Goal: Information Seeking & Learning: Learn about a topic

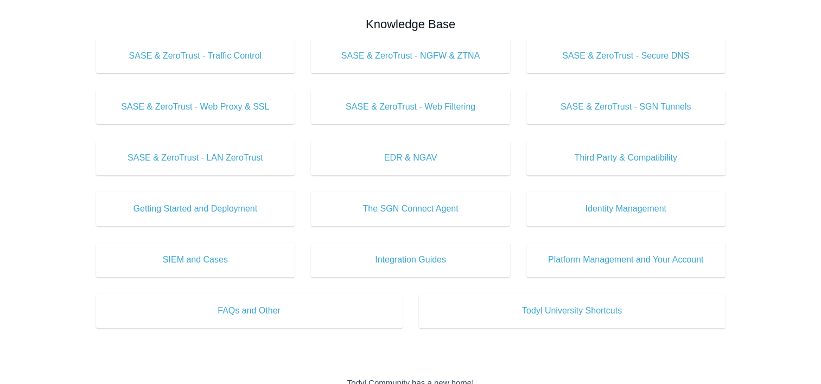
scroll to position [364, 0]
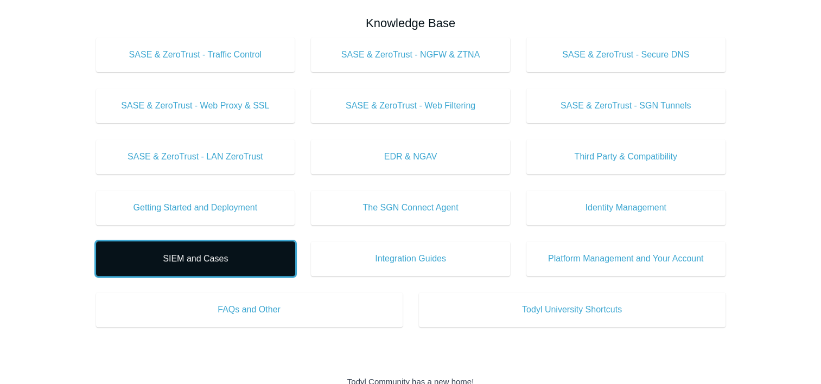
click at [184, 256] on span "SIEM and Cases" at bounding box center [195, 258] width 167 height 13
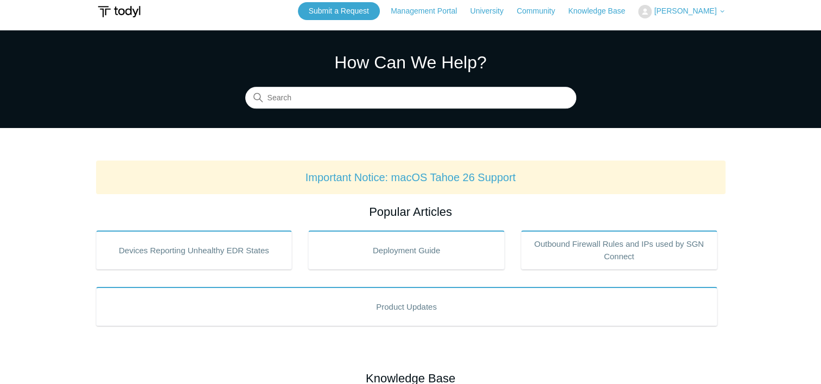
scroll to position [0, 0]
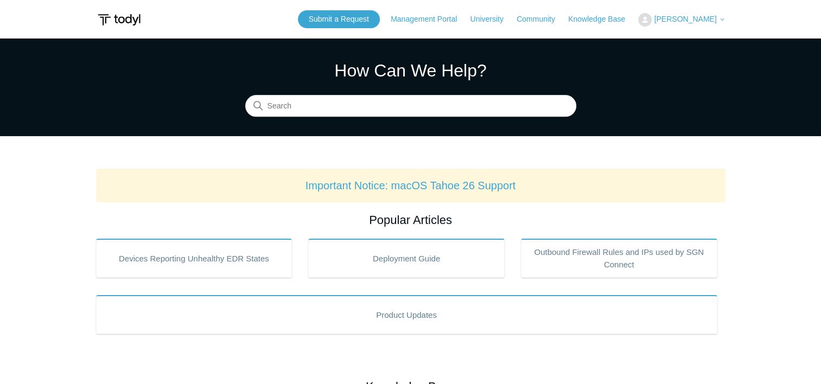
click at [322, 92] on div "How Can We Help? Search" at bounding box center [410, 87] width 331 height 59
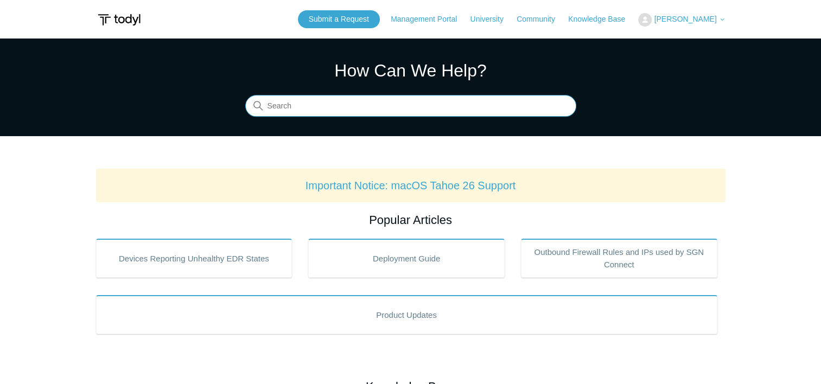
click at [314, 113] on input "Search" at bounding box center [410, 107] width 331 height 22
type input "SIEM server"
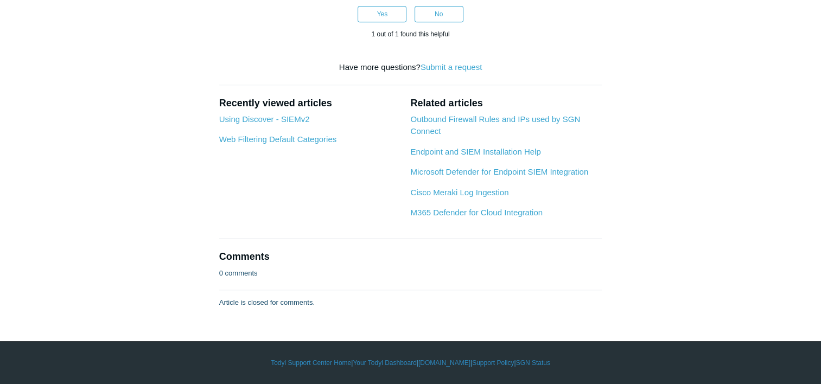
scroll to position [2598, 0]
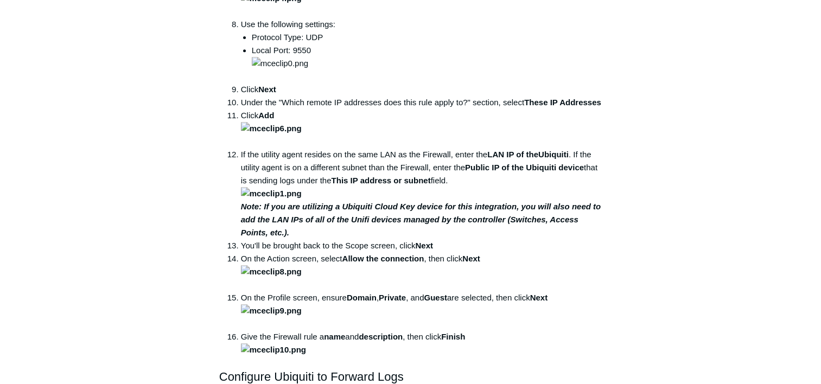
scroll to position [539, 0]
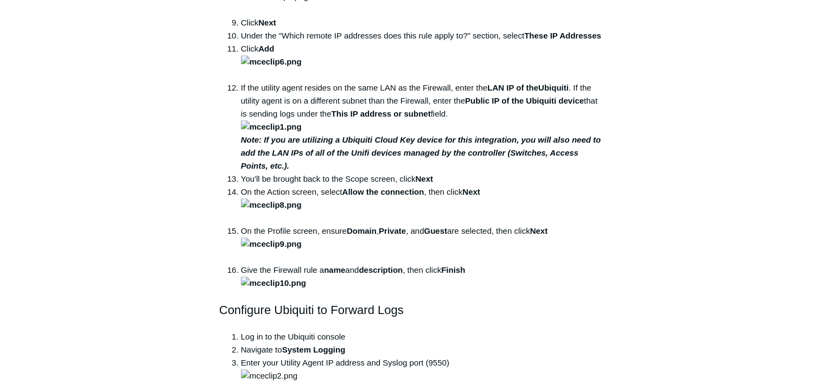
click at [737, 228] on main "Todyl Support Center Integration Guides SIEM Integrations Articles in this sect…" at bounding box center [410, 210] width 821 height 1422
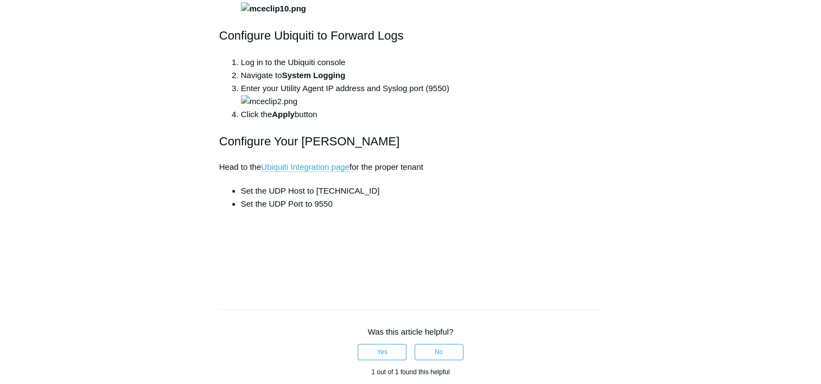
scroll to position [813, 0]
